Goal: Task Accomplishment & Management: Complete application form

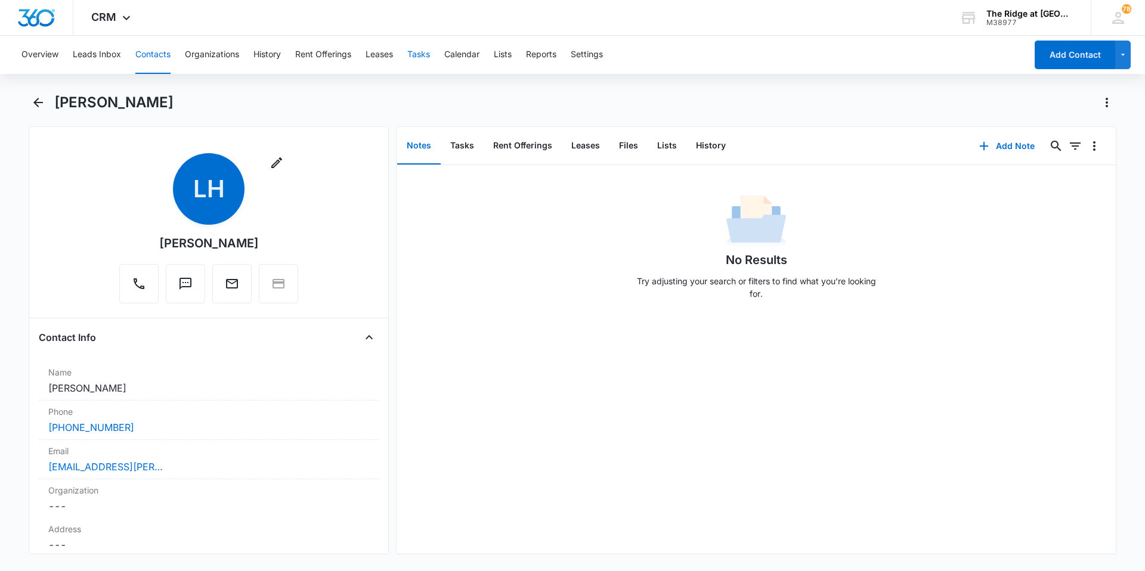
click at [419, 54] on button "Tasks" at bounding box center [418, 55] width 23 height 38
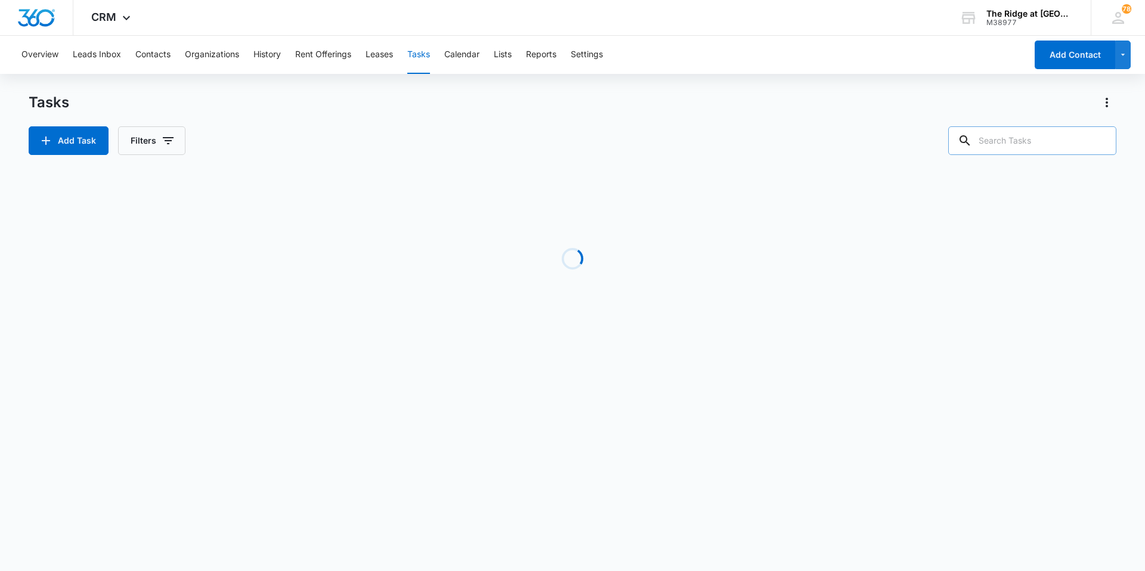
click at [1057, 144] on input "text" at bounding box center [1032, 140] width 168 height 29
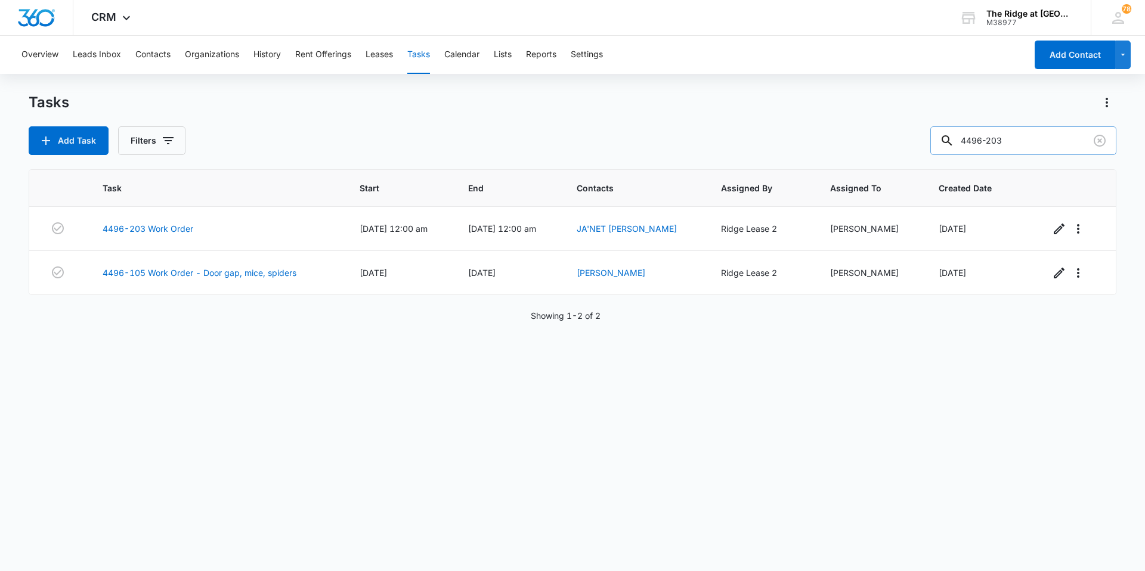
type input "4496-203"
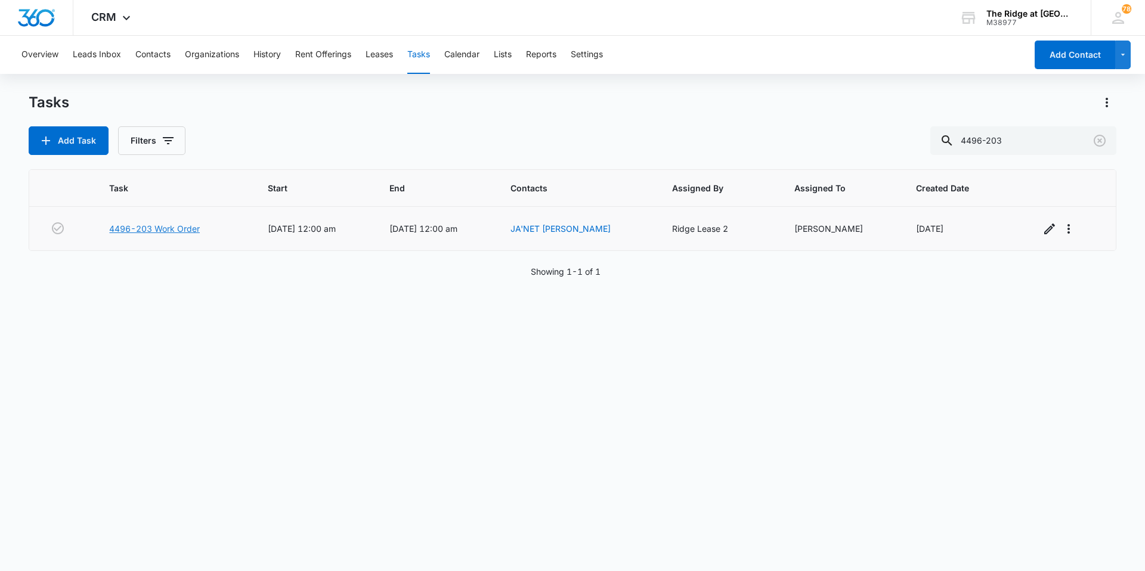
click at [188, 224] on link "4496-203 Work Order" at bounding box center [154, 228] width 91 height 13
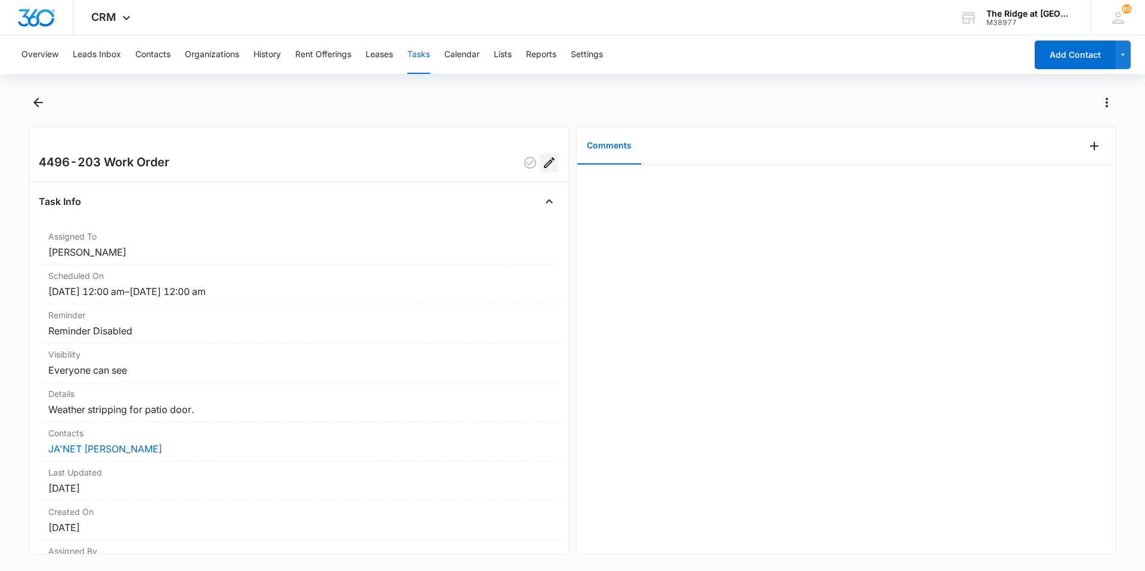
click at [544, 163] on icon "Edit" at bounding box center [549, 162] width 11 height 11
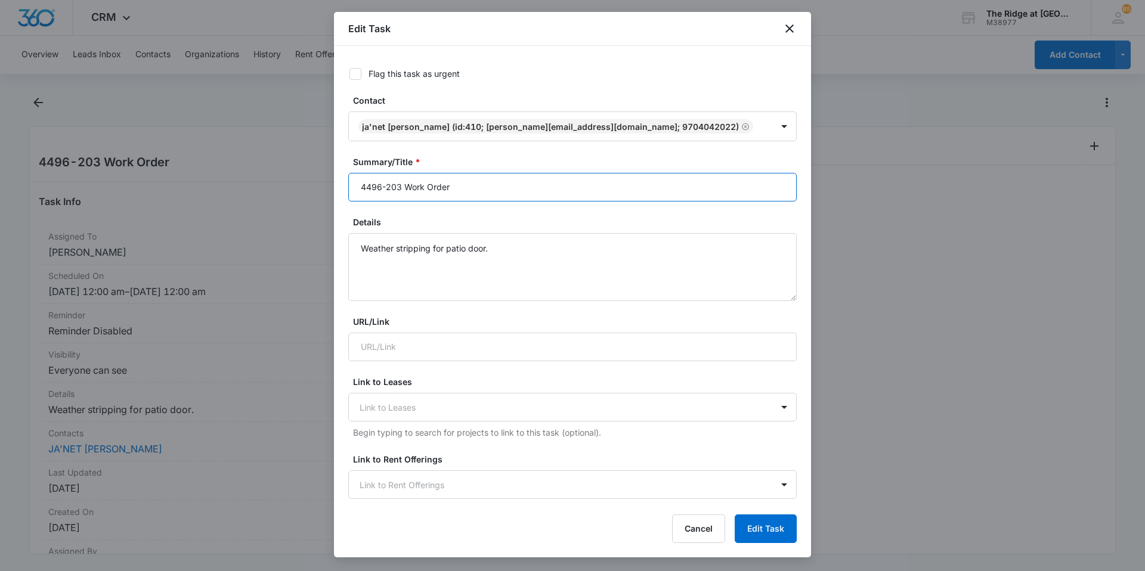
click at [496, 197] on input "4496-203 Work Order" at bounding box center [572, 187] width 449 height 29
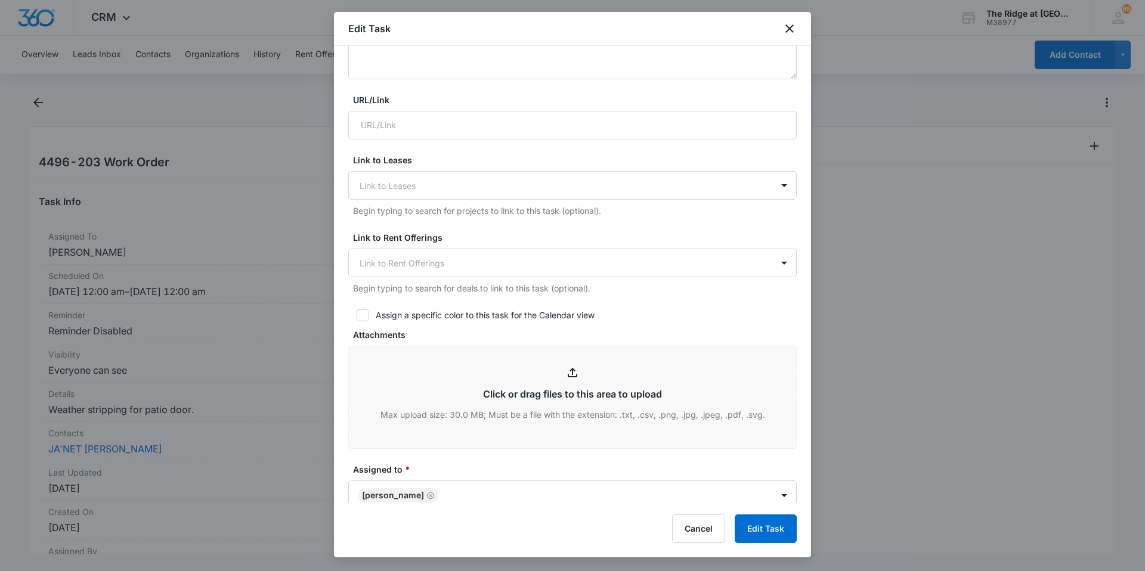
scroll to position [477, 0]
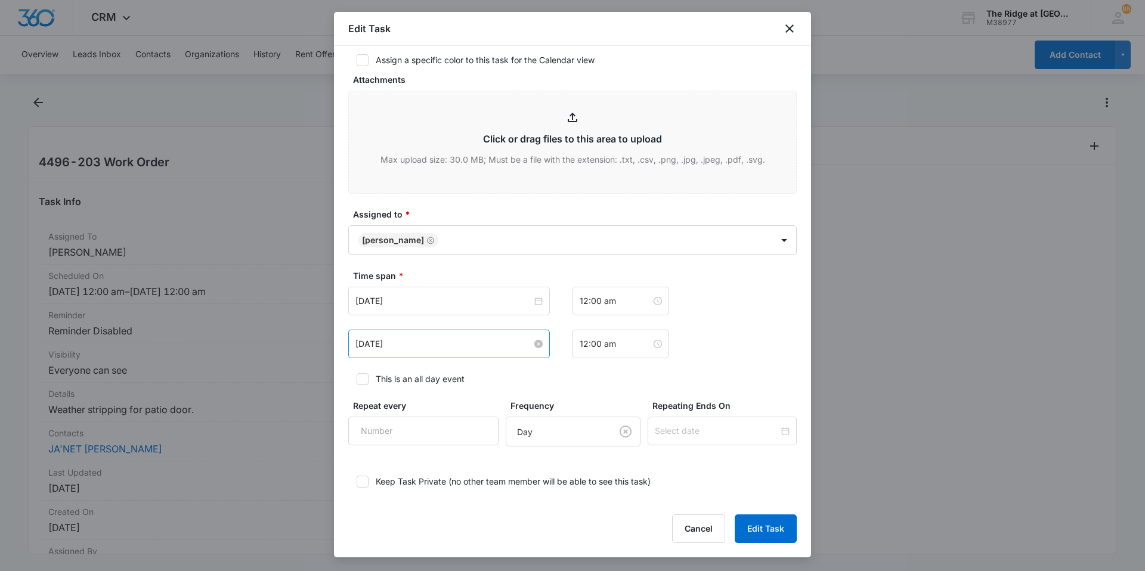
type input "4496-203 Work Order Weather stripping"
click at [508, 338] on input "[DATE]" at bounding box center [443, 344] width 177 height 13
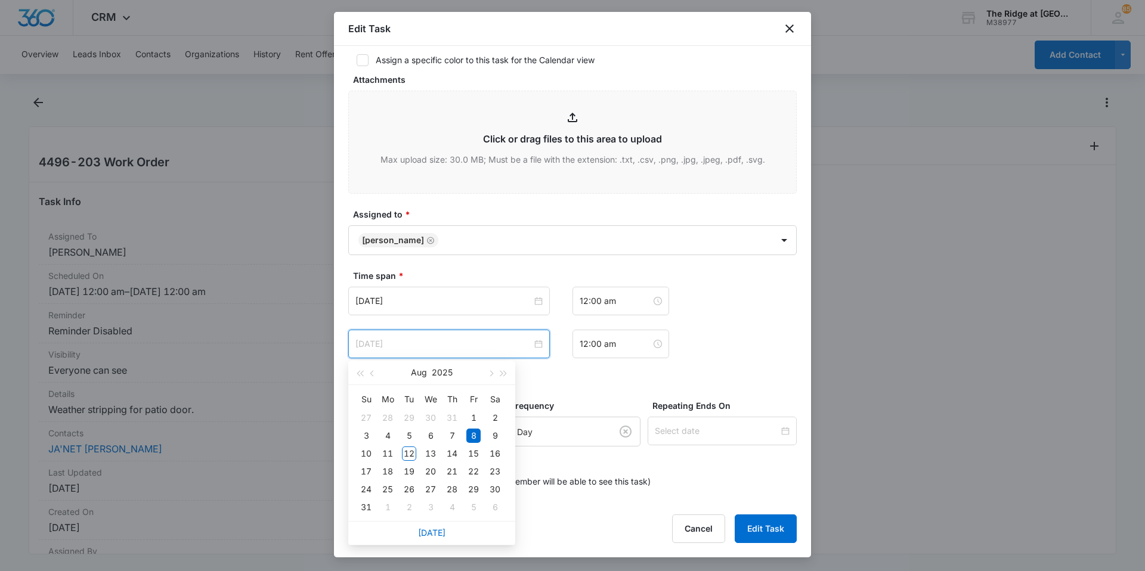
click at [480, 453] on div "15" at bounding box center [473, 454] width 14 height 14
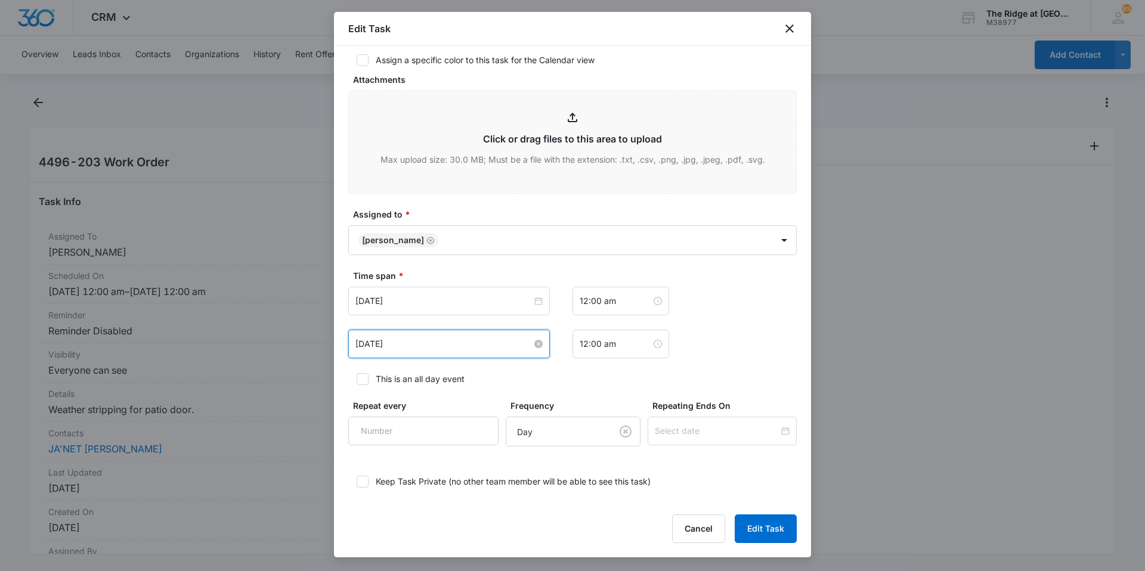
click at [522, 344] on input "[DATE]" at bounding box center [443, 344] width 177 height 13
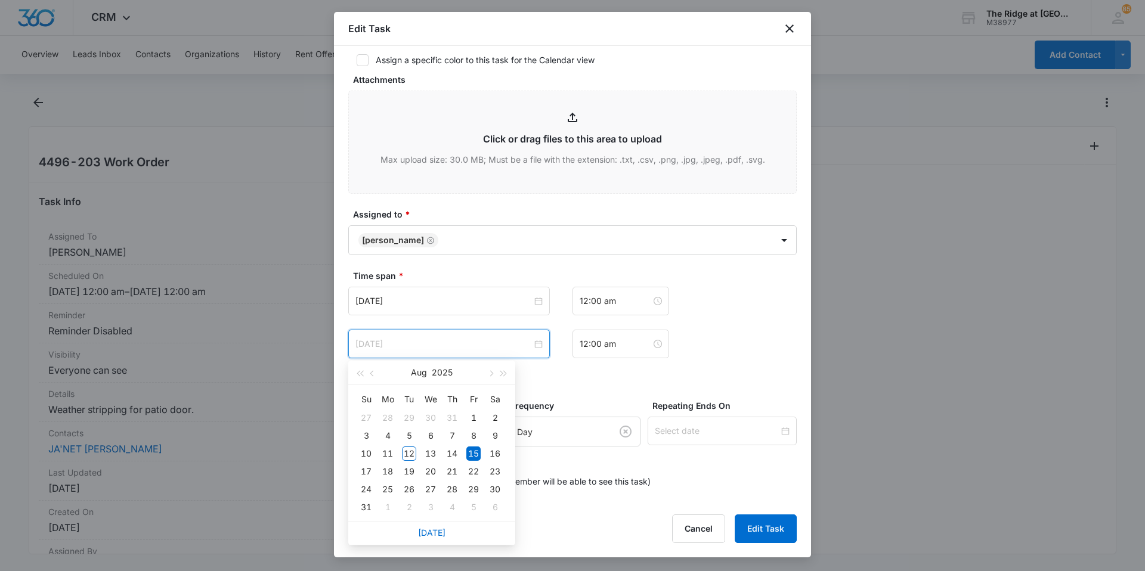
type input "[DATE]"
click at [476, 453] on div "15" at bounding box center [473, 454] width 14 height 14
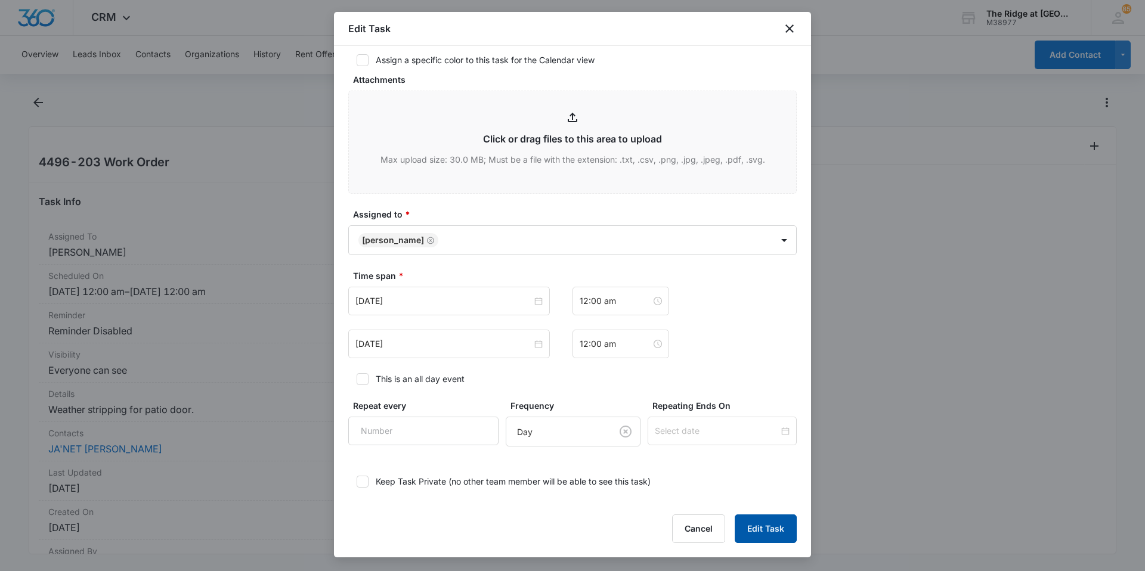
click at [765, 531] on button "Edit Task" at bounding box center [766, 529] width 62 height 29
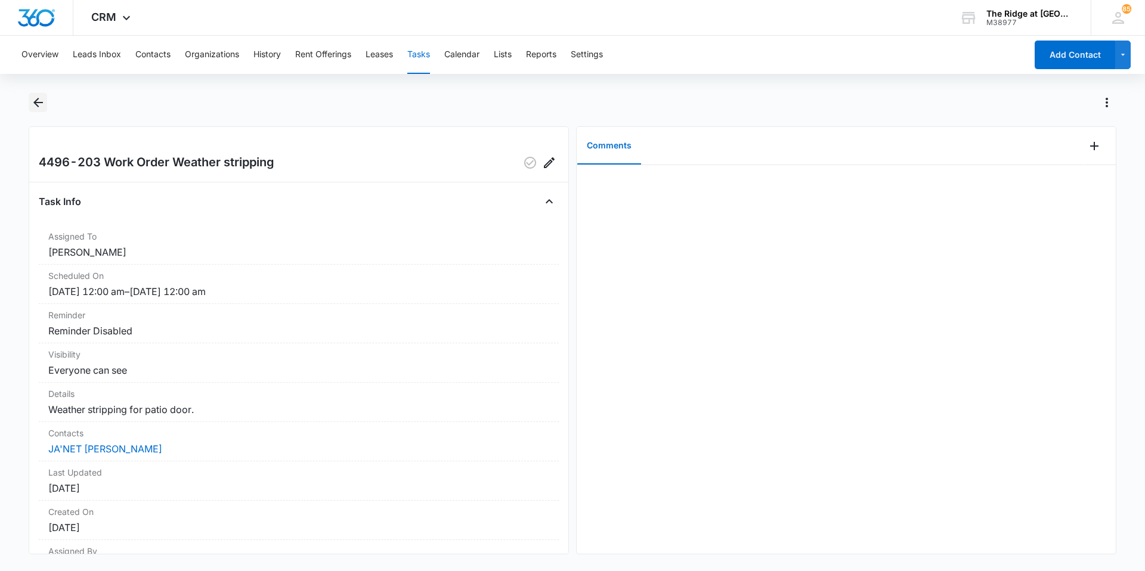
click at [36, 102] on icon "Back" at bounding box center [38, 103] width 10 height 10
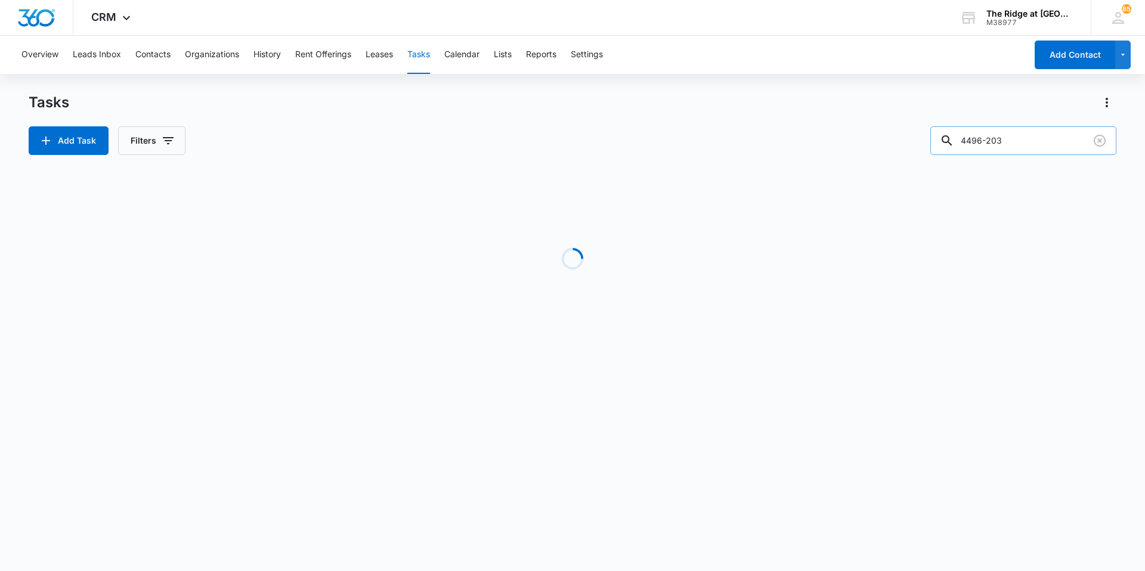
drag, startPoint x: 1020, startPoint y: 140, endPoint x: 942, endPoint y: 140, distance: 78.1
click at [942, 140] on input "4496-203" at bounding box center [1023, 140] width 186 height 29
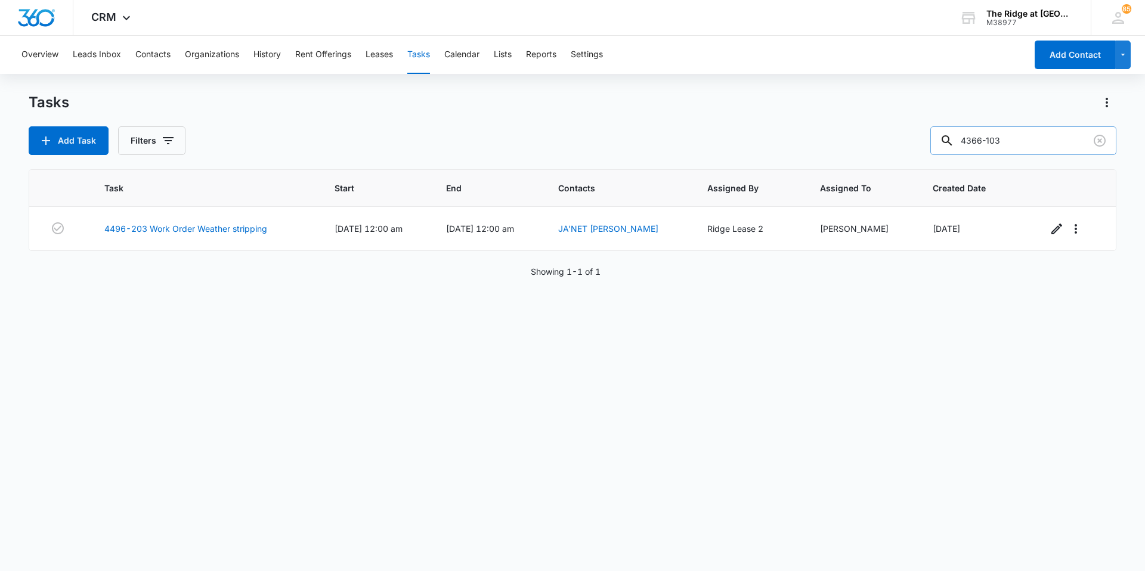
type input "4366-103"
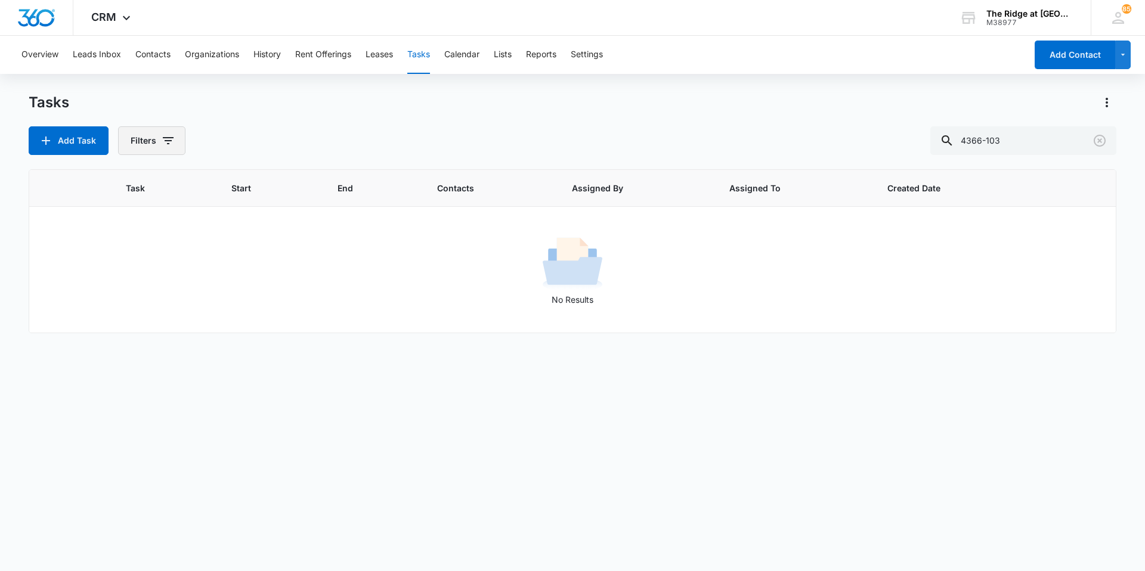
click at [163, 146] on icon "button" at bounding box center [168, 141] width 14 height 14
click at [174, 289] on label "Complete" at bounding box center [200, 283] width 137 height 13
click at [133, 284] on input "Complete" at bounding box center [132, 283] width 1 height 1
radio input "false"
radio input "true"
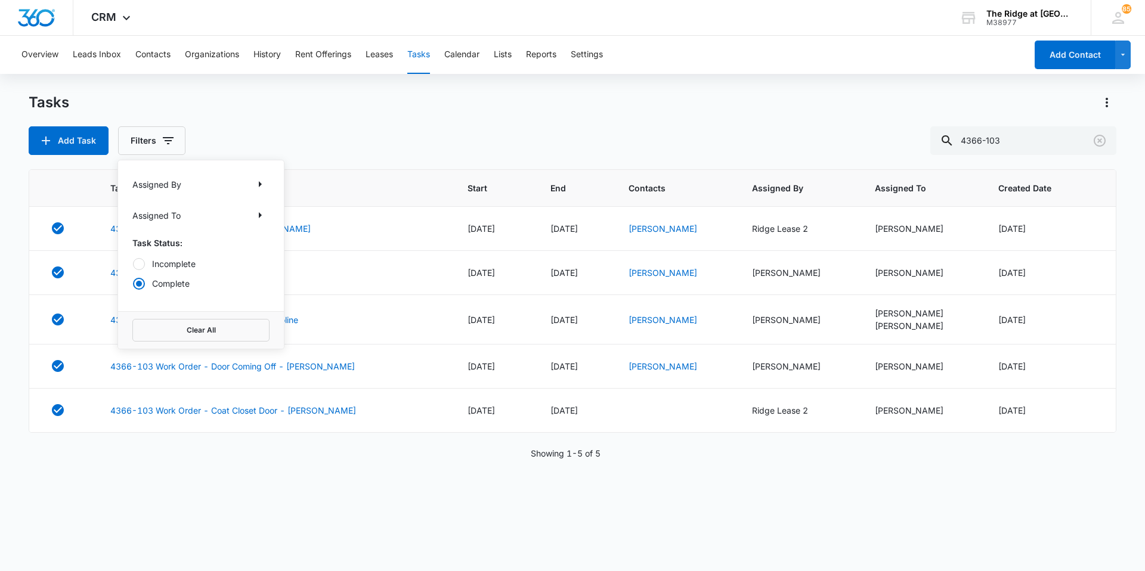
click at [268, 123] on div "Tasks Add Task Filters Assigned By Assigned To Task Status: Incomplete Complete…" at bounding box center [573, 124] width 1088 height 62
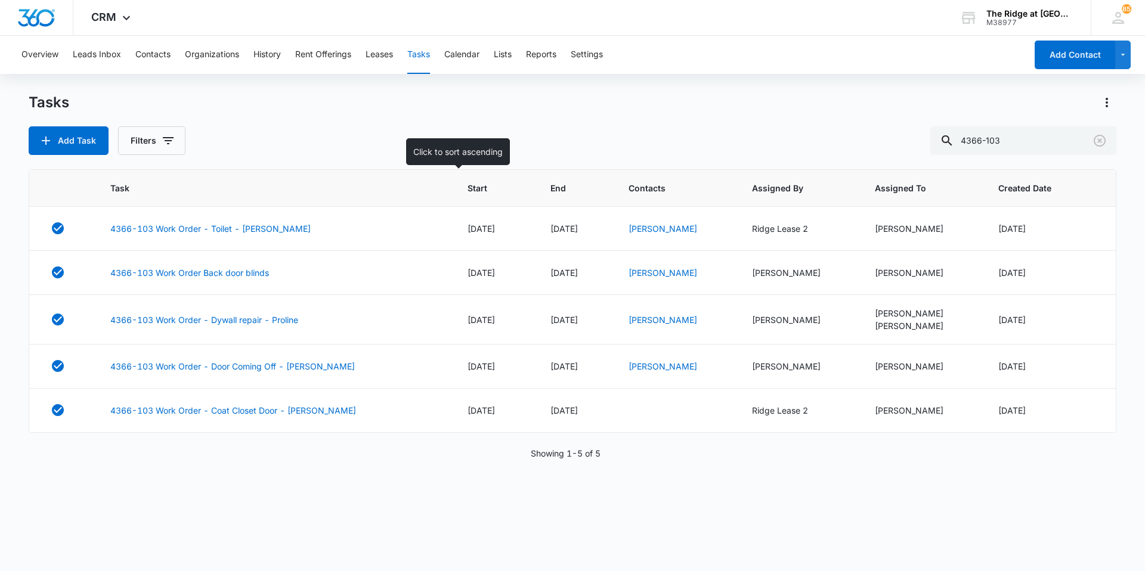
click at [453, 181] on th "Start" at bounding box center [495, 188] width 84 height 37
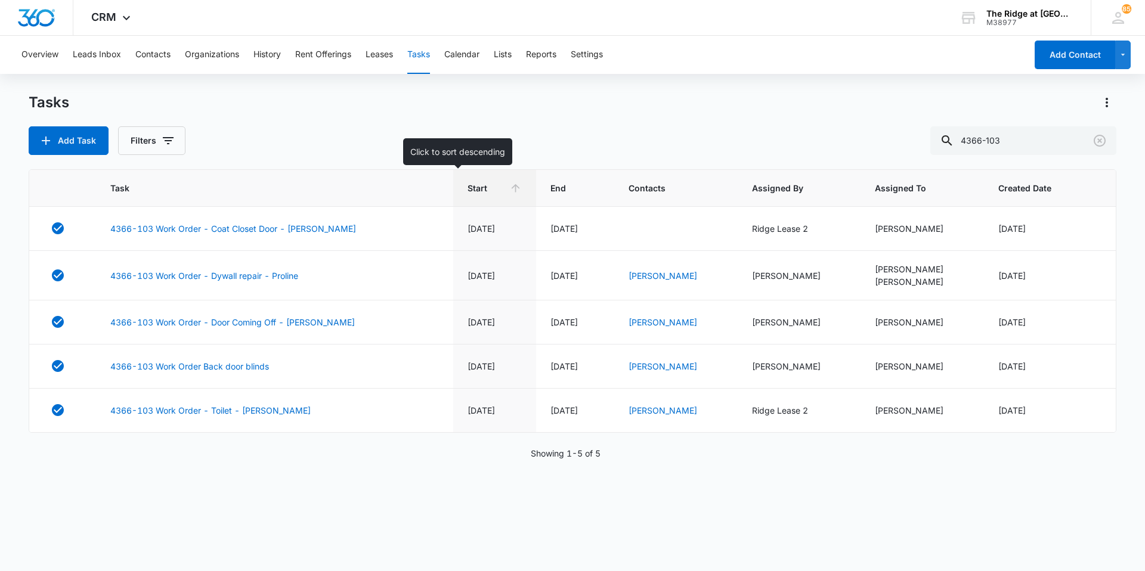
click at [468, 184] on span "Start" at bounding box center [487, 188] width 38 height 13
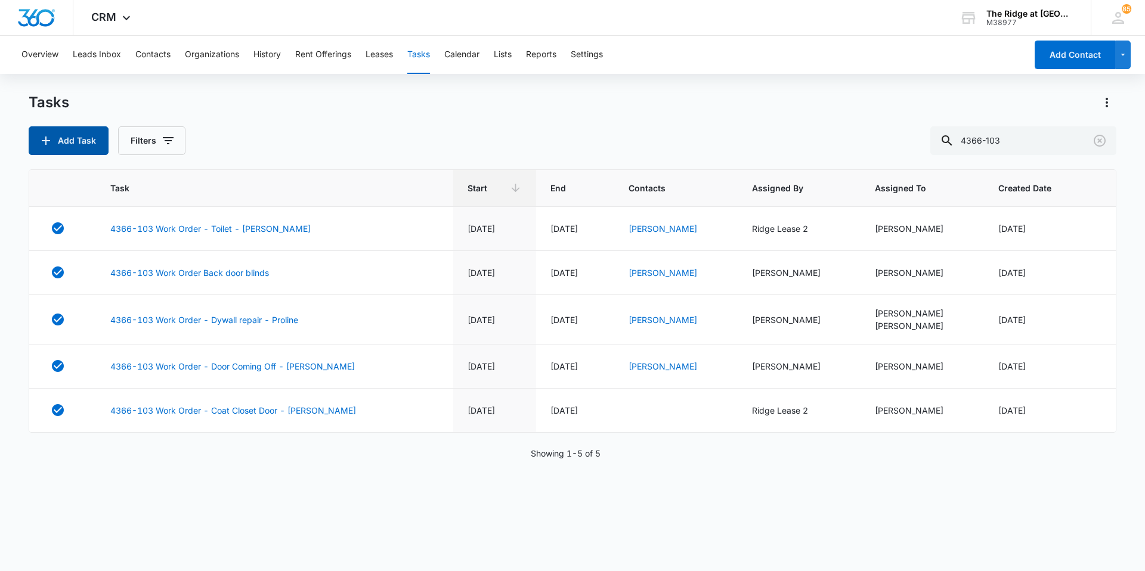
click at [81, 138] on button "Add Task" at bounding box center [69, 140] width 80 height 29
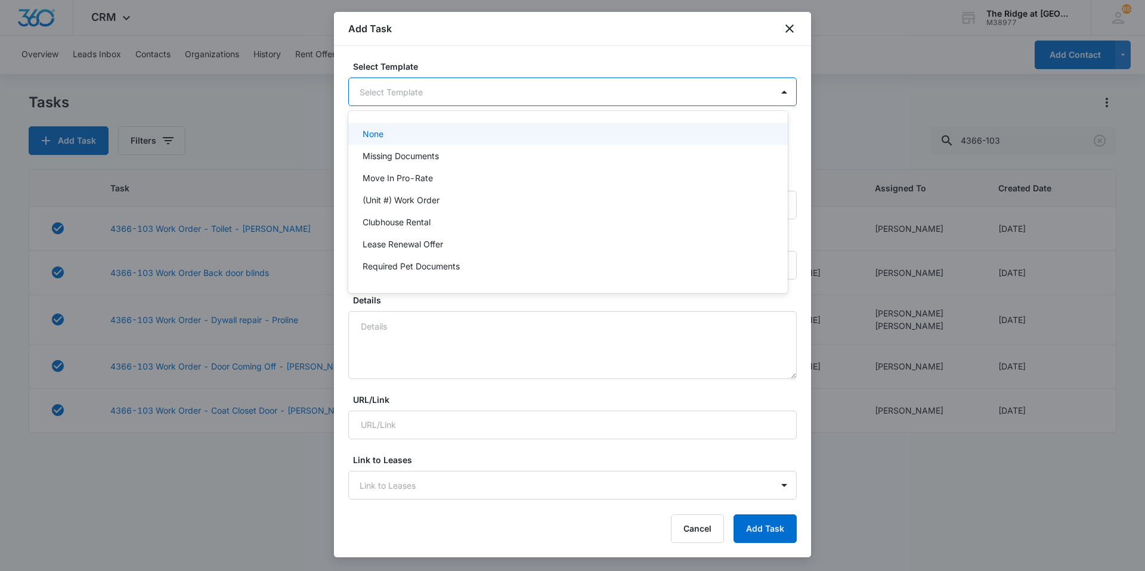
click at [426, 99] on body "CRM Apps Reputation Websites Forms CRM Email Social Content Ads Intelligence Fi…" at bounding box center [572, 285] width 1145 height 571
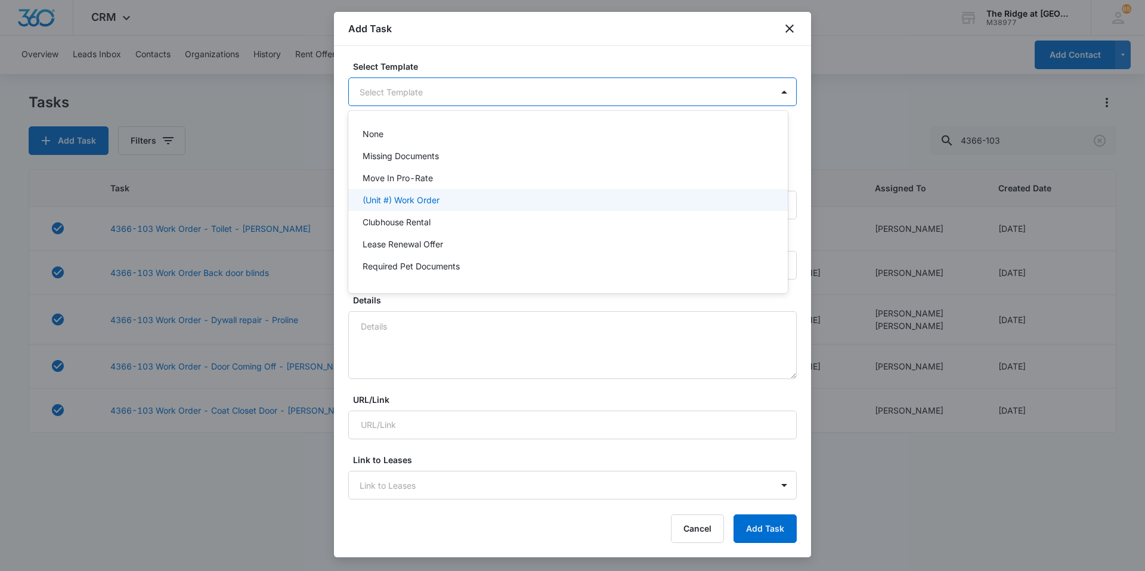
click at [401, 196] on p "(Unit #) Work Order" at bounding box center [401, 200] width 77 height 13
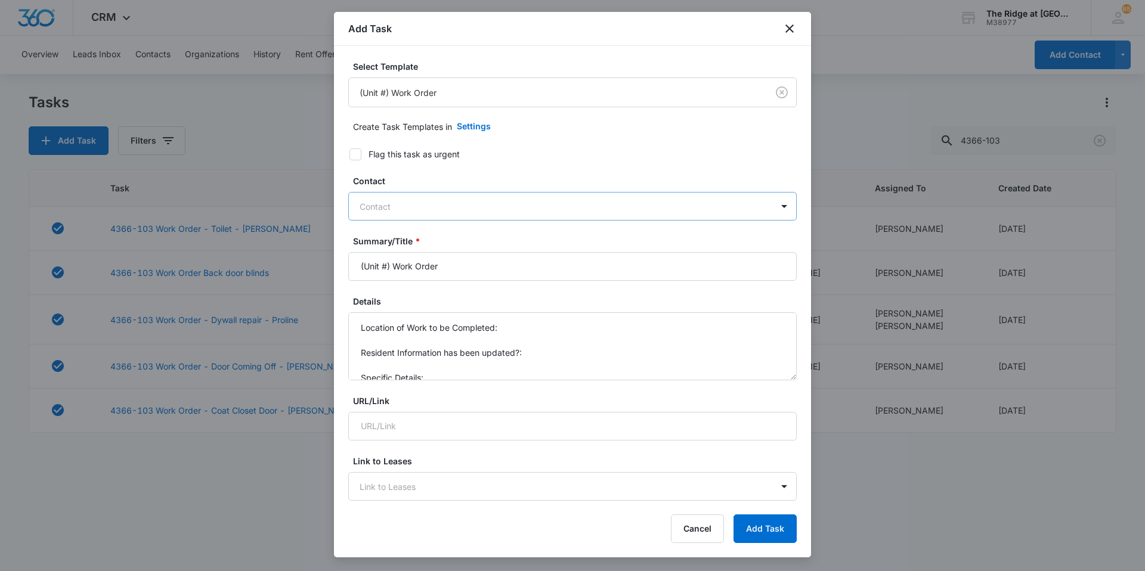
click at [403, 207] on div at bounding box center [566, 206] width 412 height 15
type input "[PERSON_NAME]"
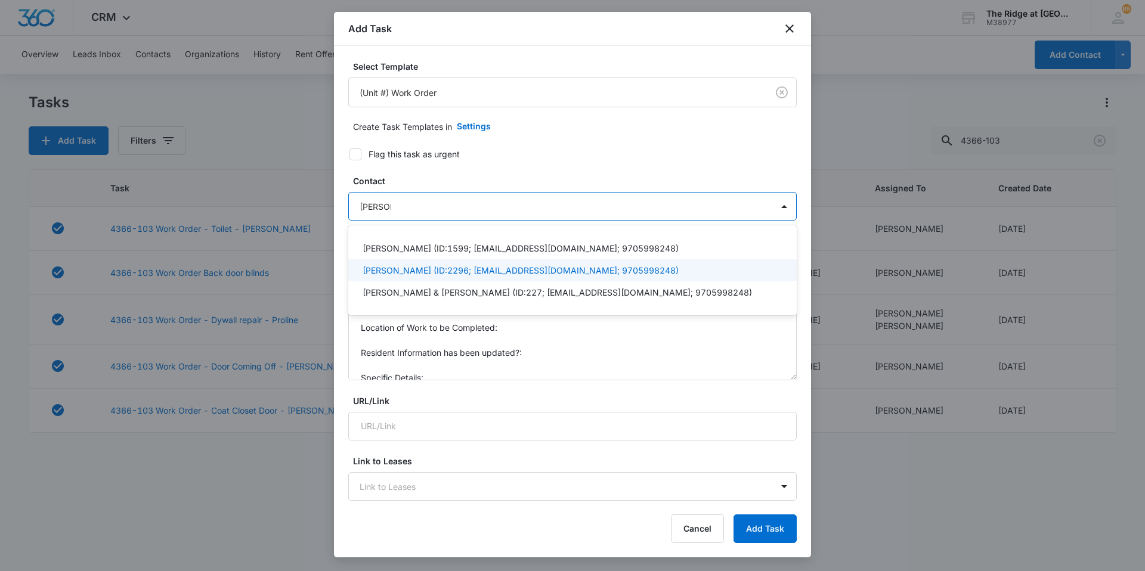
click at [409, 266] on p "[PERSON_NAME] (ID:2296; [EMAIL_ADDRESS][DOMAIN_NAME]; 9705998248)" at bounding box center [521, 270] width 316 height 13
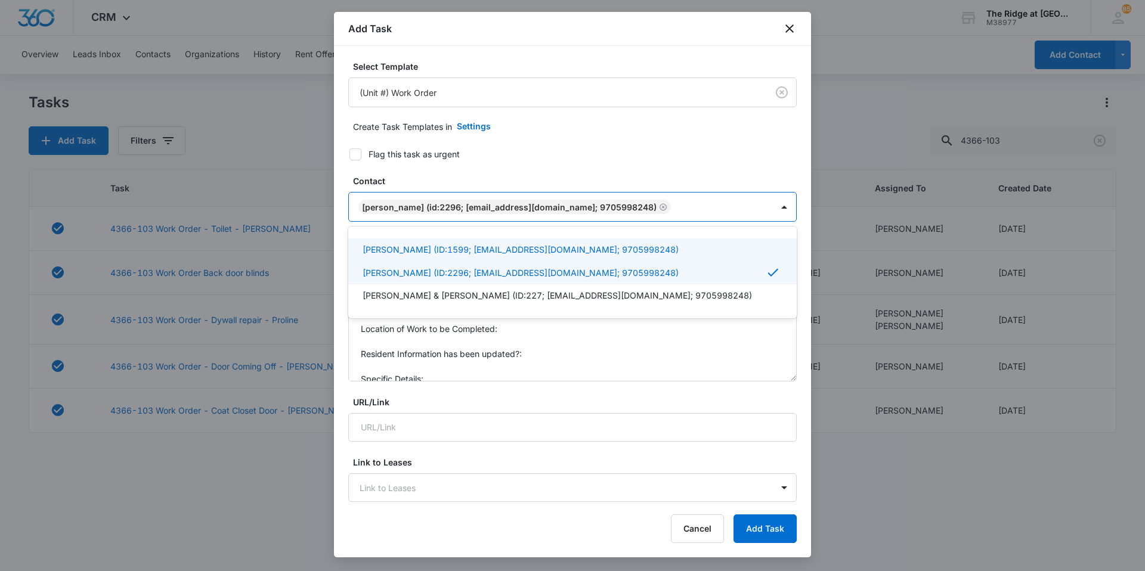
click at [440, 182] on label "Contact" at bounding box center [577, 181] width 449 height 13
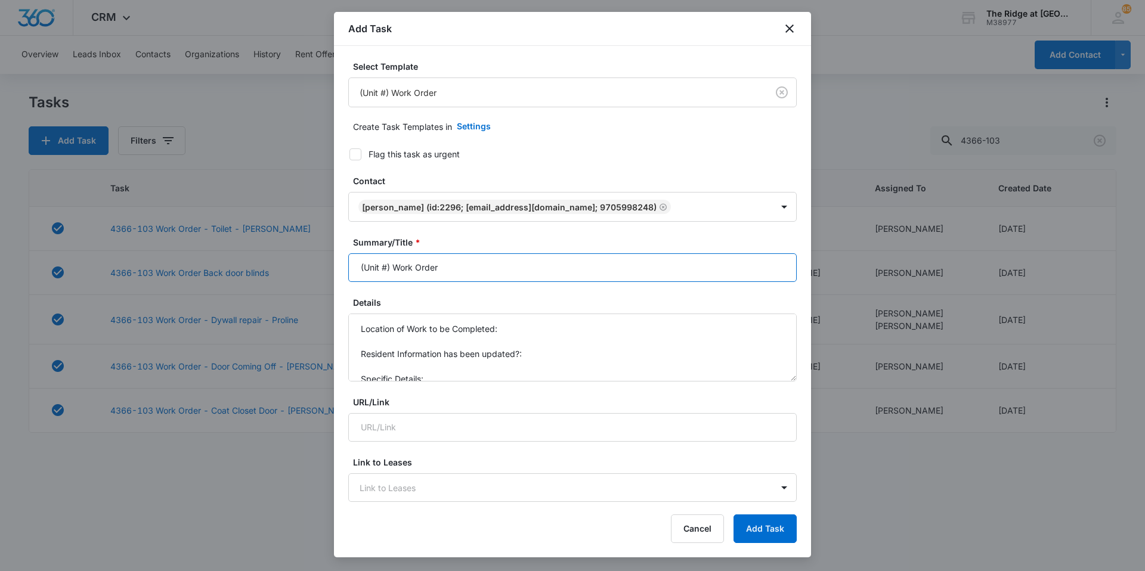
drag, startPoint x: 392, startPoint y: 271, endPoint x: 329, endPoint y: 269, distance: 62.7
click at [329, 269] on body "CRM Apps Reputation Websites Forms CRM Email Social Content Ads Intelligence Fi…" at bounding box center [572, 285] width 1145 height 571
click at [471, 268] on input "4366-103 Work Order" at bounding box center [572, 267] width 449 height 29
click at [452, 269] on input "4366-103 Work Order fans/Floor" at bounding box center [572, 267] width 449 height 29
type input "4366-103 Work Order Fans/Floor"
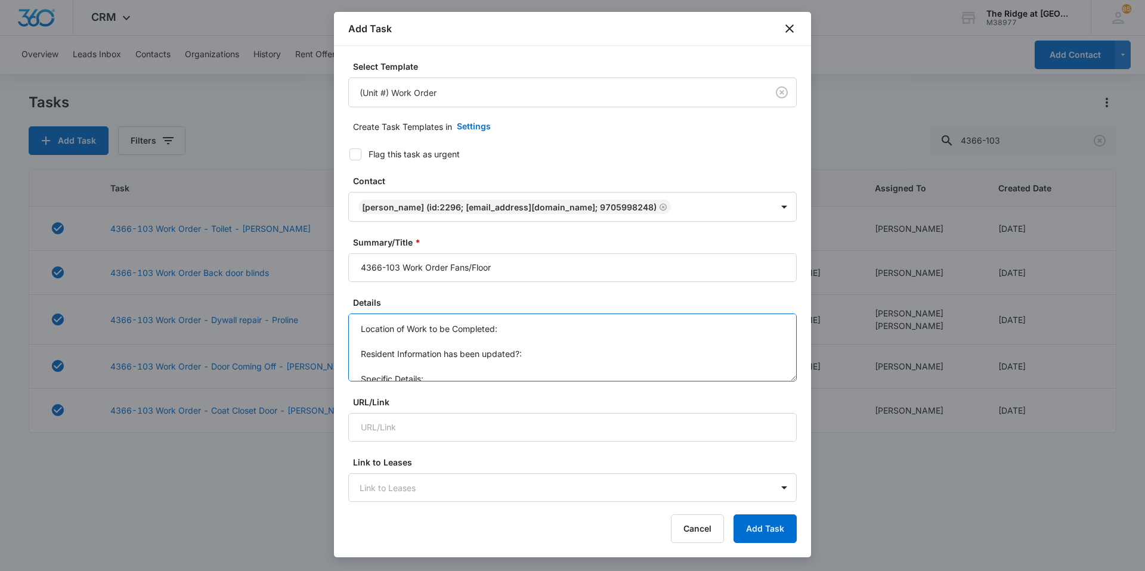
scroll to position [13, 0]
drag, startPoint x: 357, startPoint y: 332, endPoint x: 530, endPoint y: 389, distance: 181.8
click at [530, 389] on form "Select Template (Unit #) Work Order Create Task Templates in Settings Flag this…" at bounding box center [572, 582] width 449 height 1044
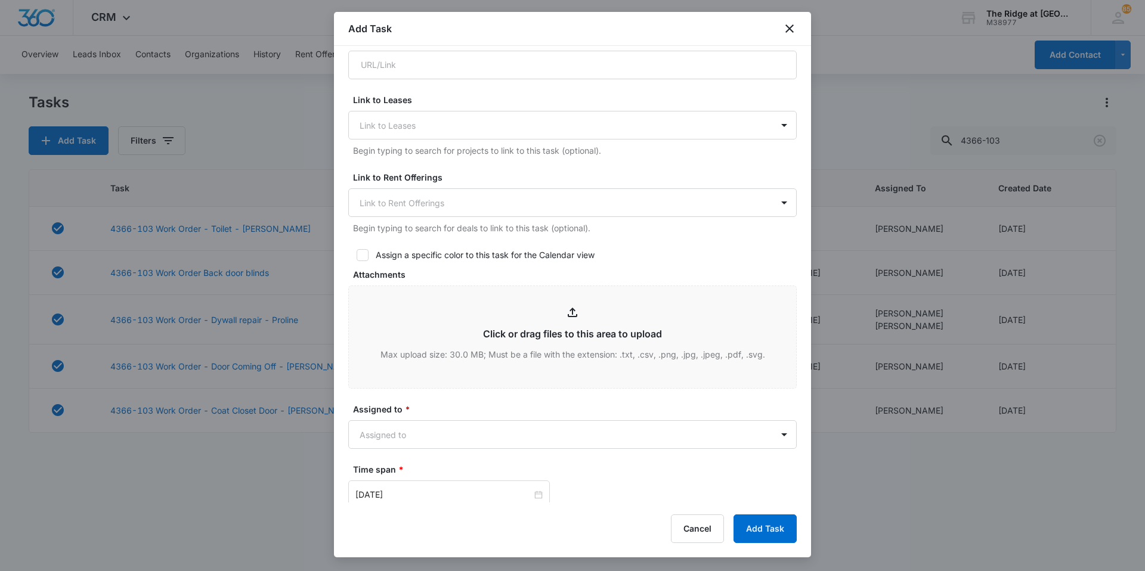
scroll to position [537, 0]
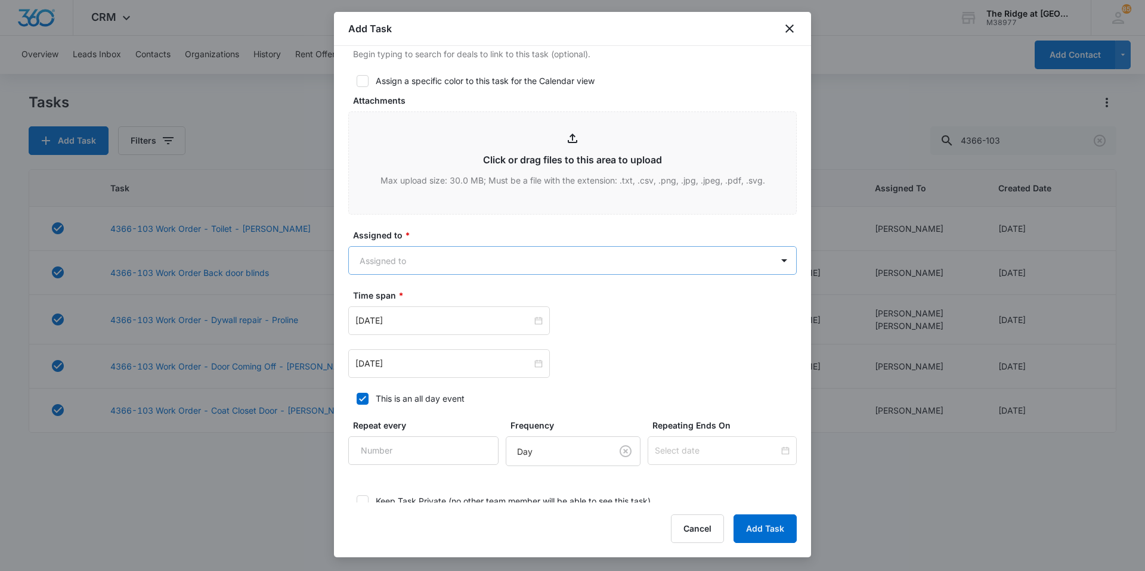
type textarea "Ceiling fans still not working Kitchen floor still not fixed"
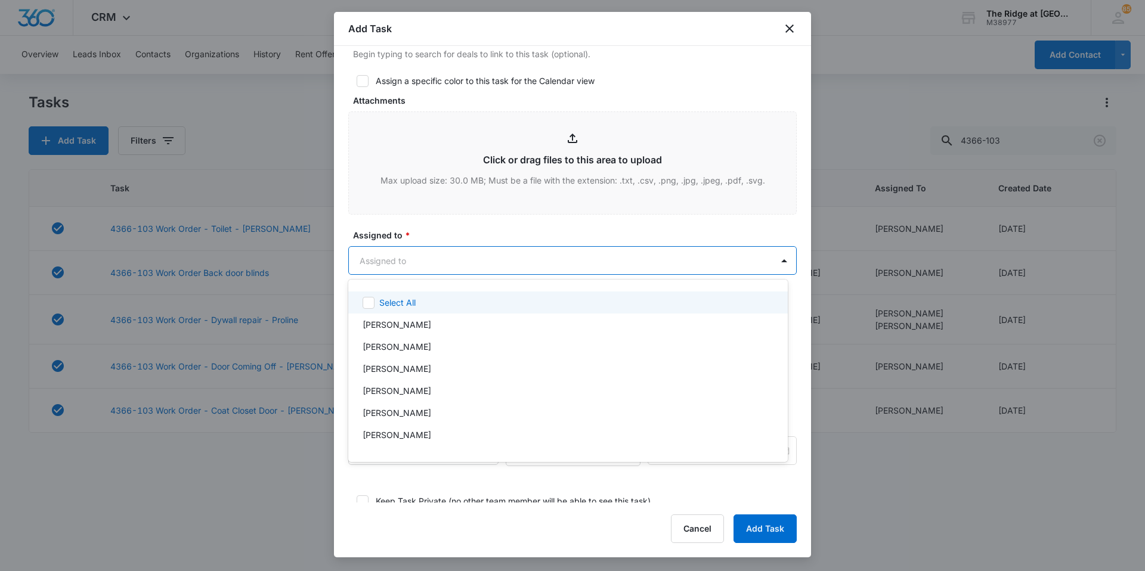
click at [446, 265] on body "CRM Apps Reputation Websites Forms CRM Email Social Content Ads Intelligence Fi…" at bounding box center [572, 285] width 1145 height 571
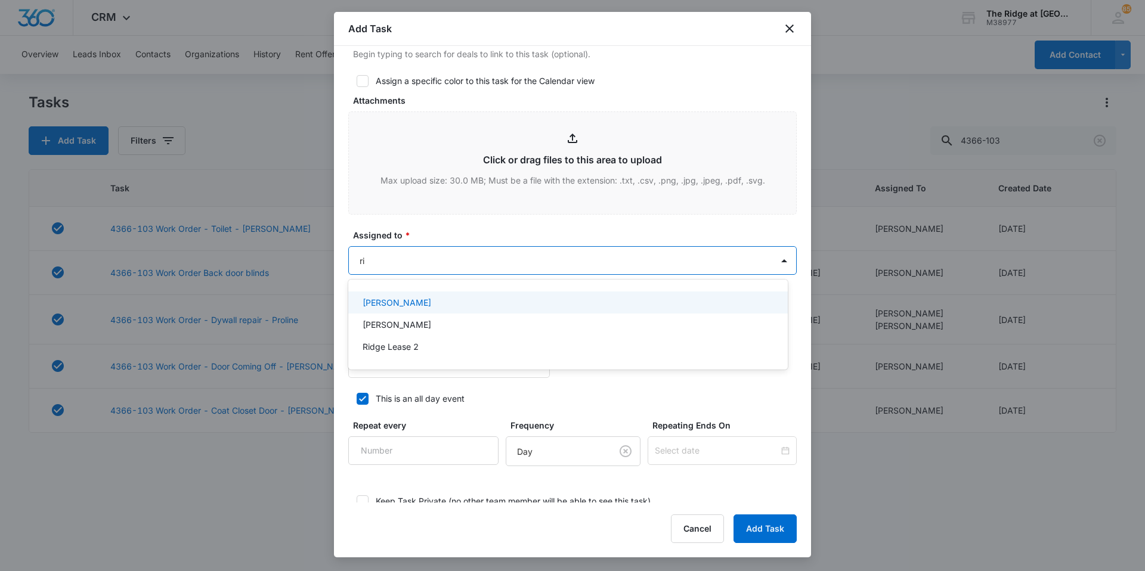
type input "ric"
click at [433, 303] on div "[PERSON_NAME]" at bounding box center [567, 302] width 409 height 13
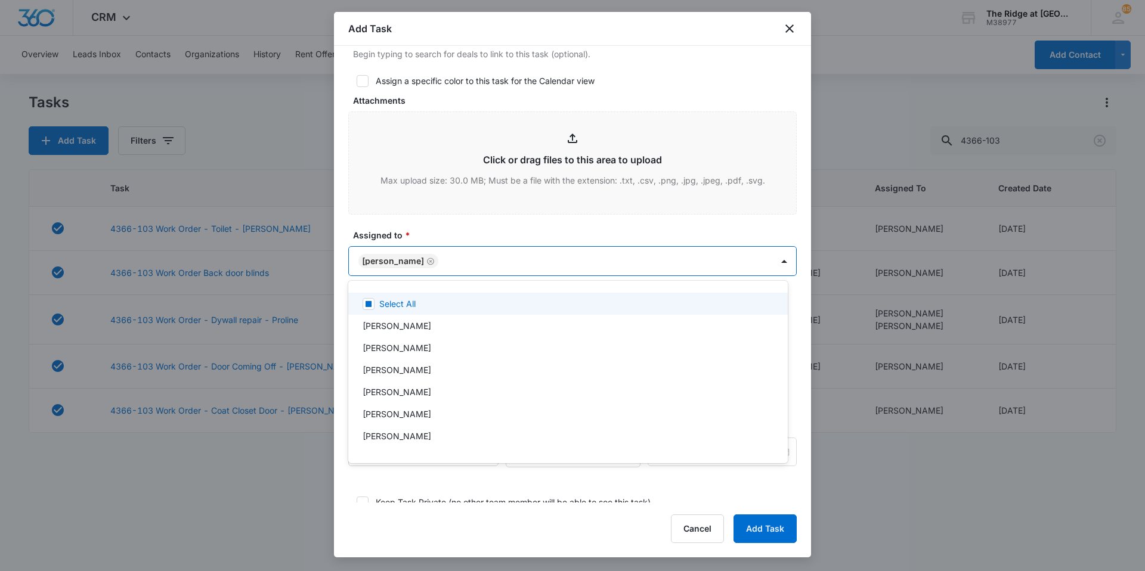
click at [461, 222] on div at bounding box center [572, 285] width 1145 height 571
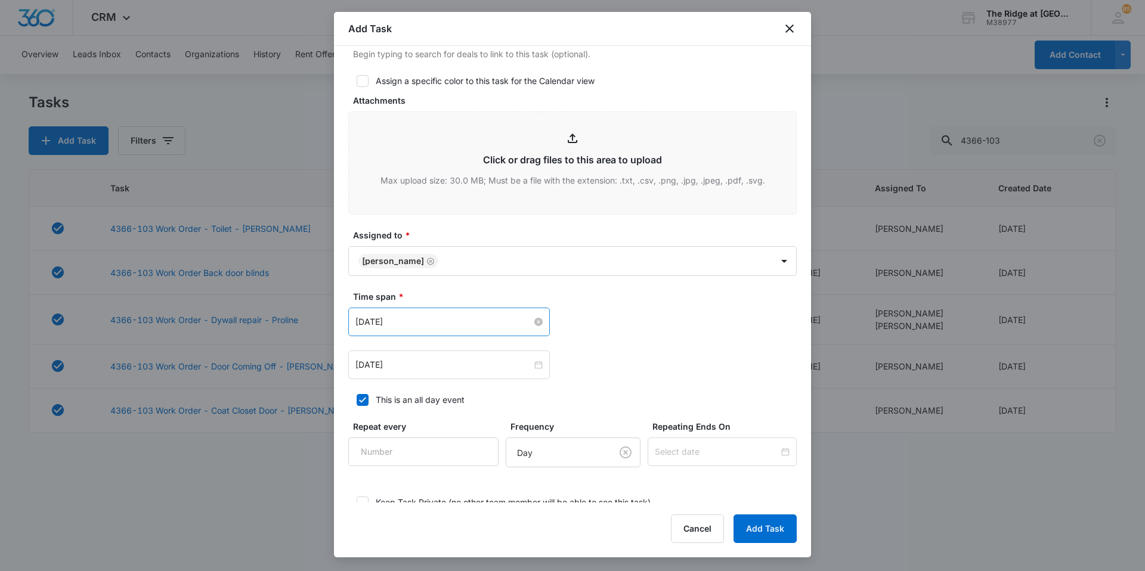
click at [443, 321] on input "[DATE]" at bounding box center [443, 322] width 177 height 13
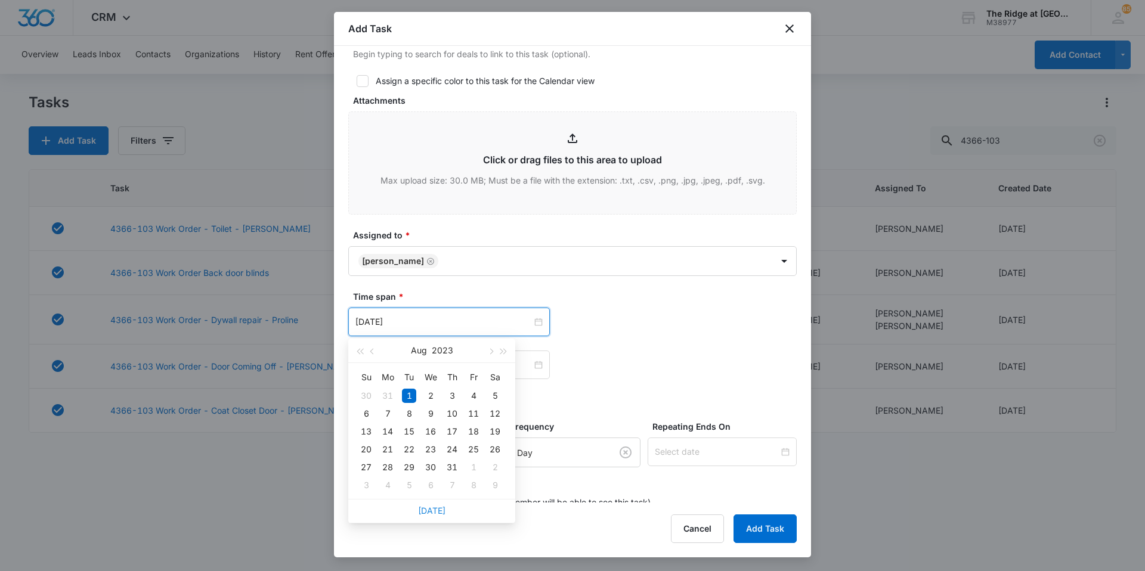
click at [424, 509] on link "[DATE]" at bounding box center [431, 511] width 27 height 10
type input "[DATE]"
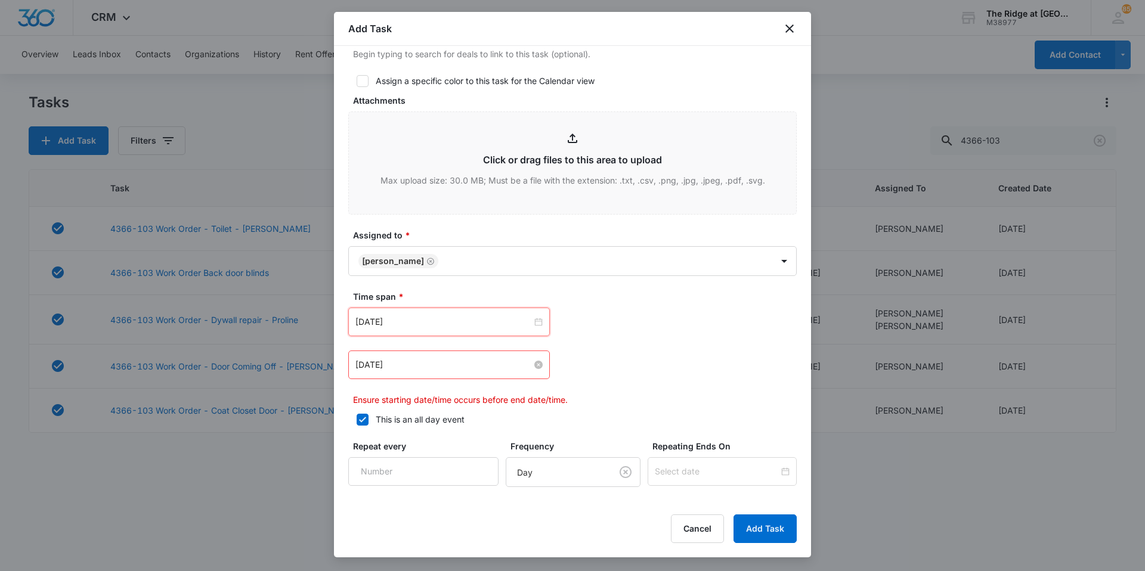
click at [446, 369] on input "[DATE]" at bounding box center [443, 364] width 177 height 13
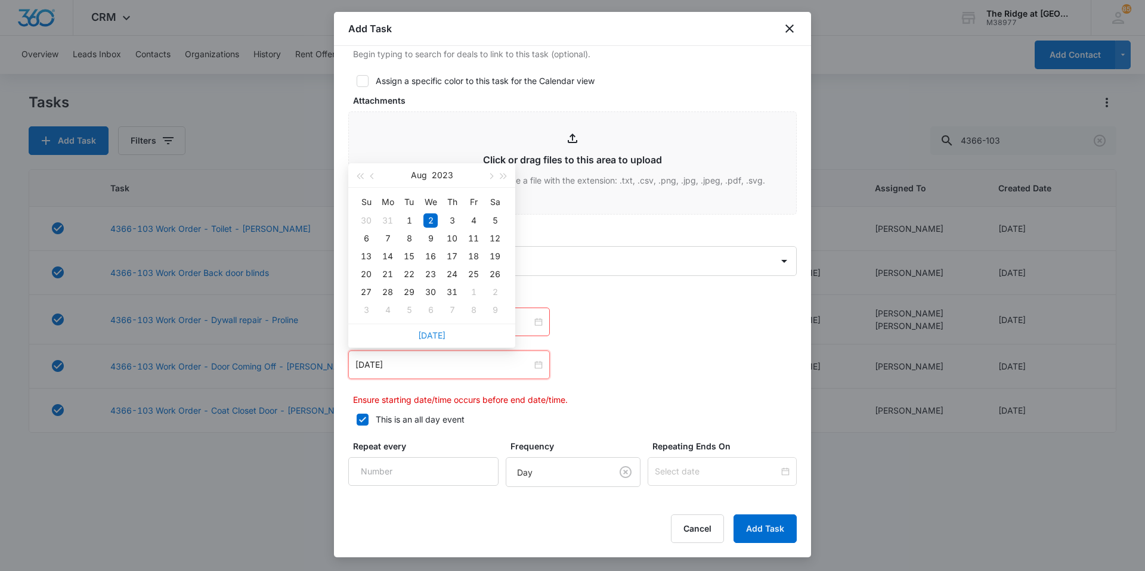
click at [435, 332] on link "[DATE]" at bounding box center [431, 335] width 27 height 10
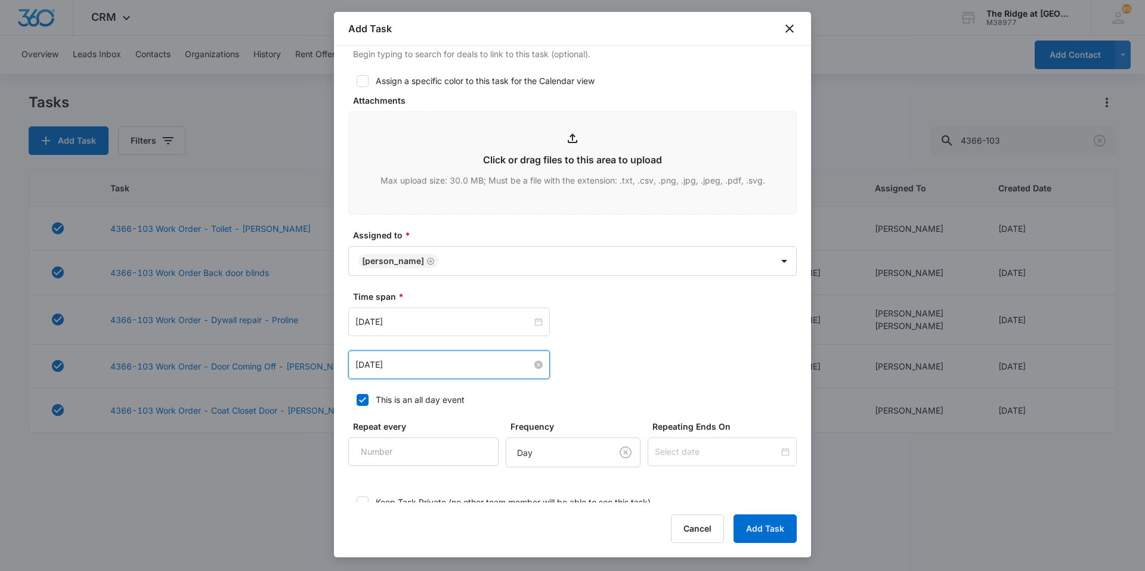
click at [429, 369] on input "[DATE]" at bounding box center [443, 364] width 177 height 13
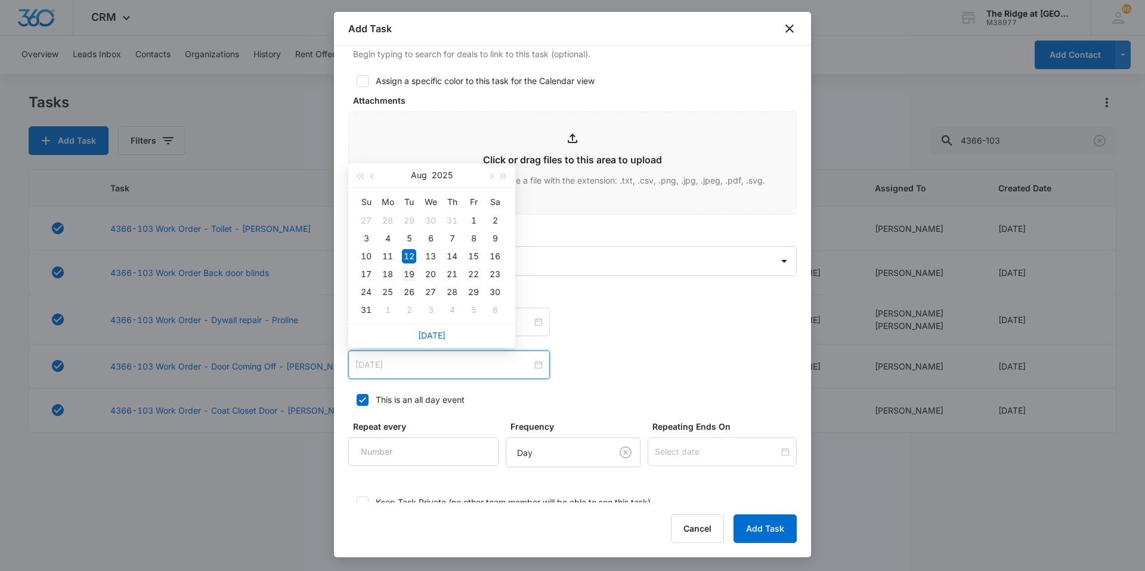
type input "[DATE]"
click at [413, 277] on div "19" at bounding box center [409, 274] width 14 height 14
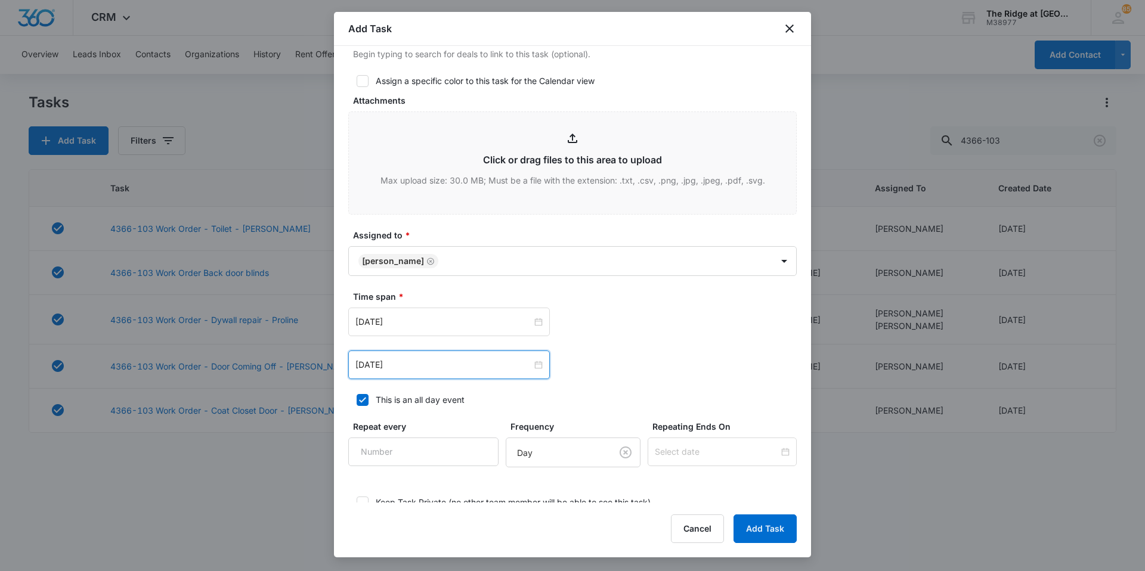
click at [581, 300] on label "Time span *" at bounding box center [577, 296] width 449 height 13
click at [779, 527] on button "Add Task" at bounding box center [765, 529] width 63 height 29
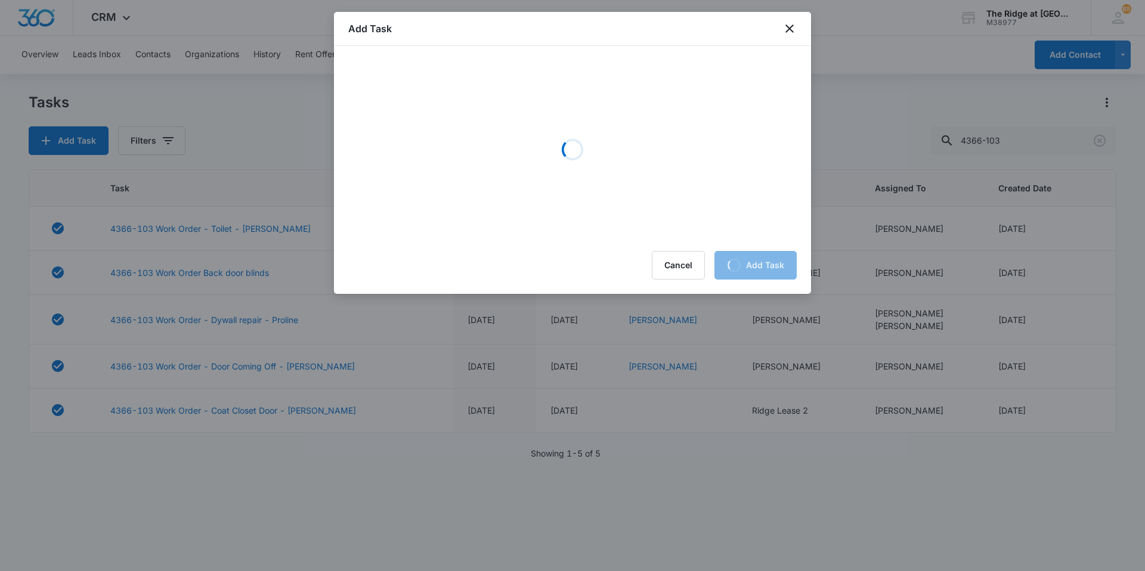
scroll to position [0, 0]
